Goal: Task Accomplishment & Management: Use online tool/utility

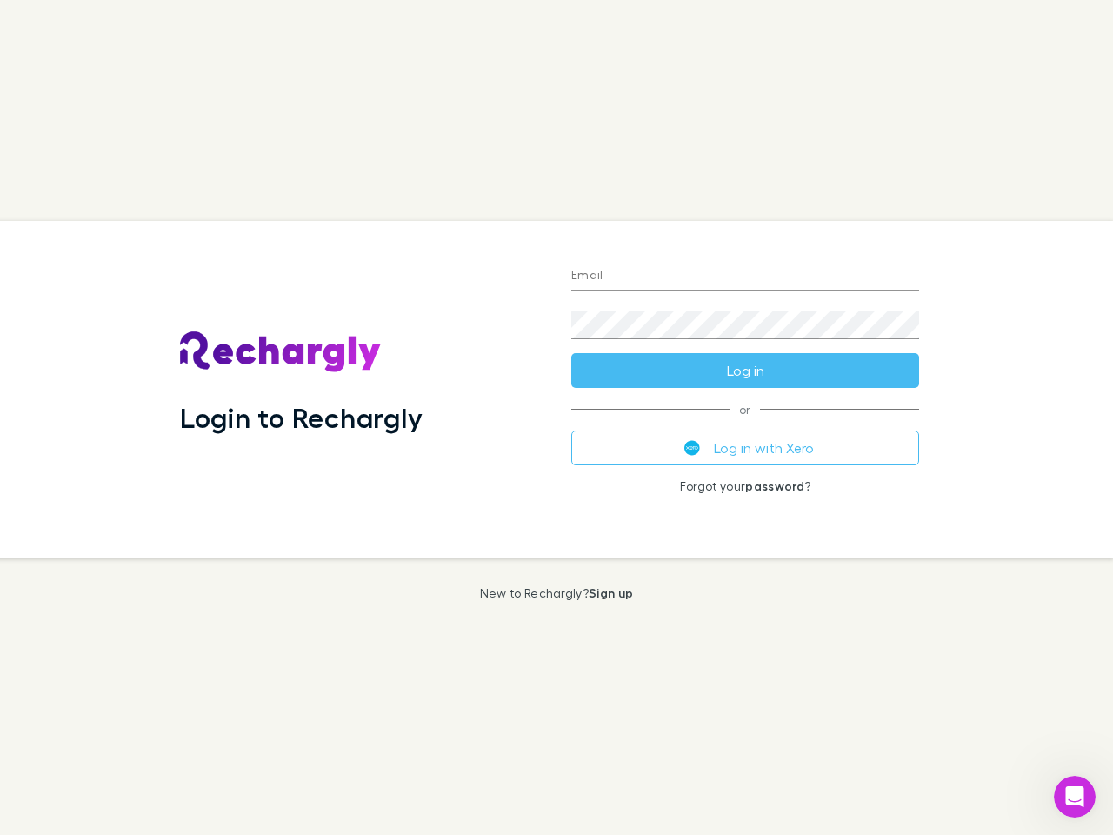
click at [556, 417] on div "Login to Rechargly" at bounding box center [361, 389] width 391 height 337
click at [745, 276] on input "Email" at bounding box center [745, 277] width 348 height 28
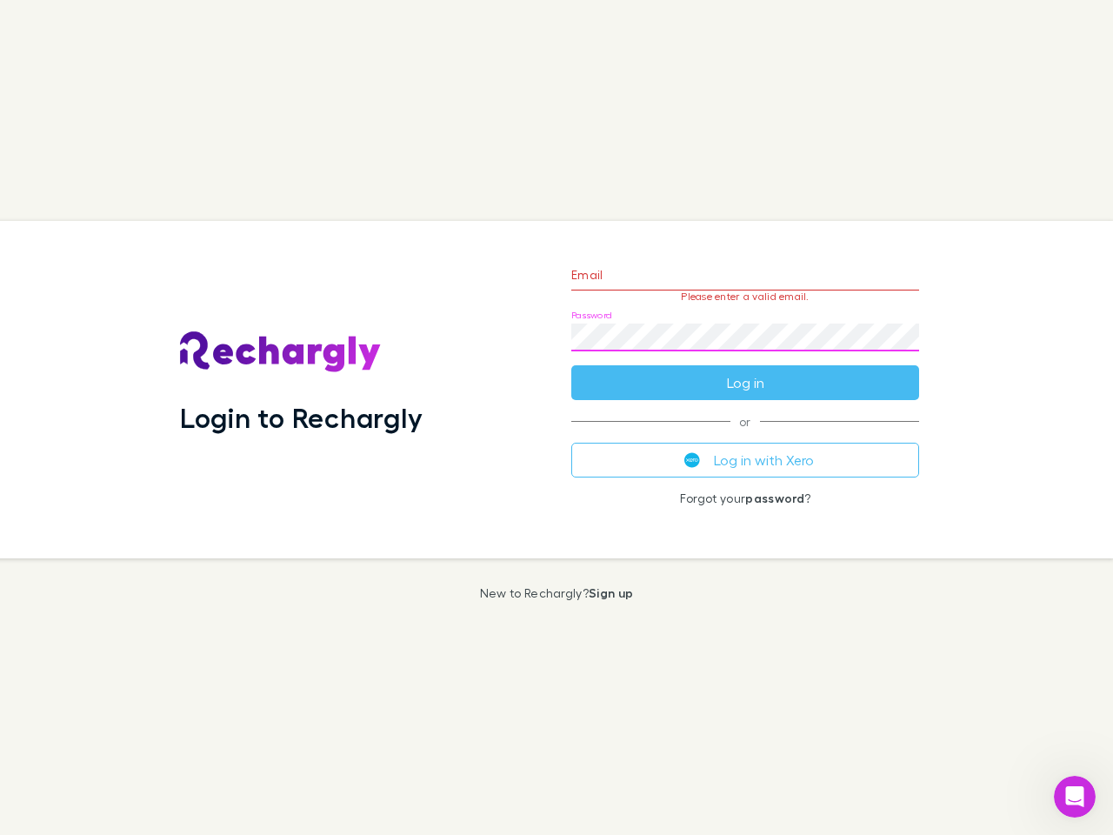
click at [745, 370] on form "Email Please enter a valid email. Password Log in" at bounding box center [745, 324] width 348 height 151
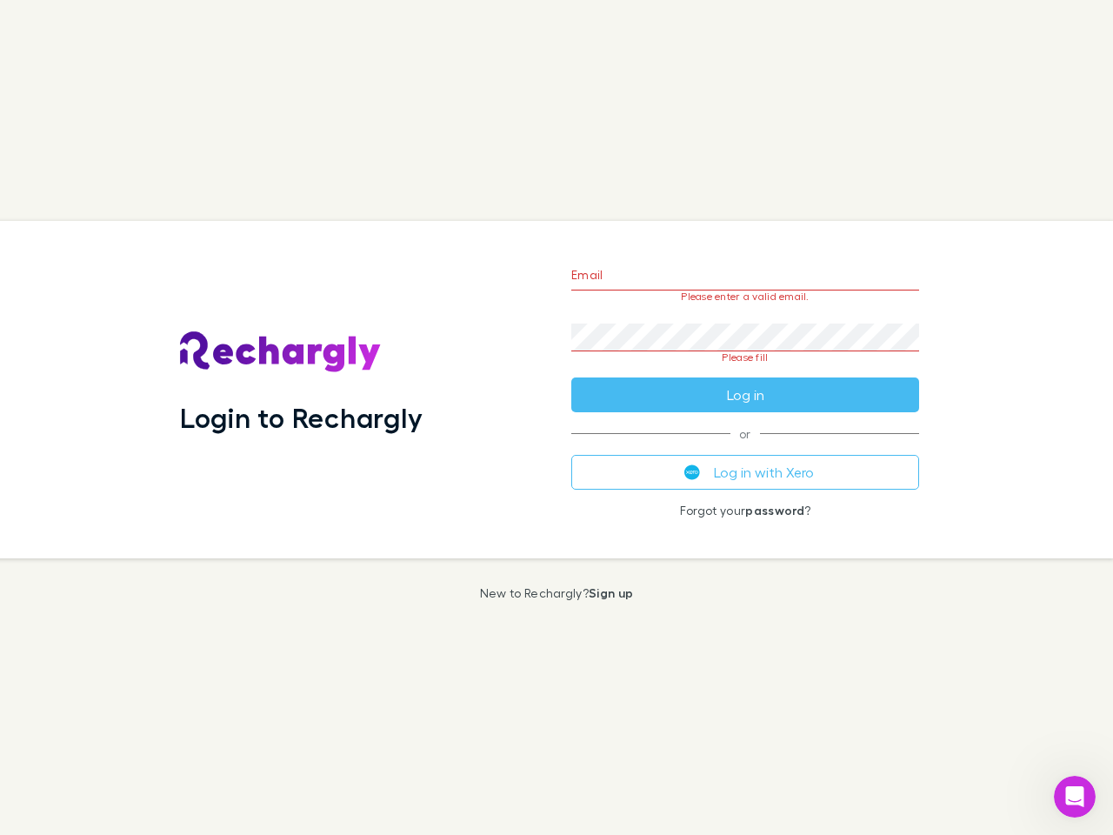
click at [745, 448] on div "Email Please enter a valid email. Password Please fill Log in or Log in with Xe…" at bounding box center [745, 389] width 376 height 337
click at [1075, 796] on icon "Open Intercom Messenger" at bounding box center [1075, 796] width 29 height 29
